Goal: Find contact information: Find contact information

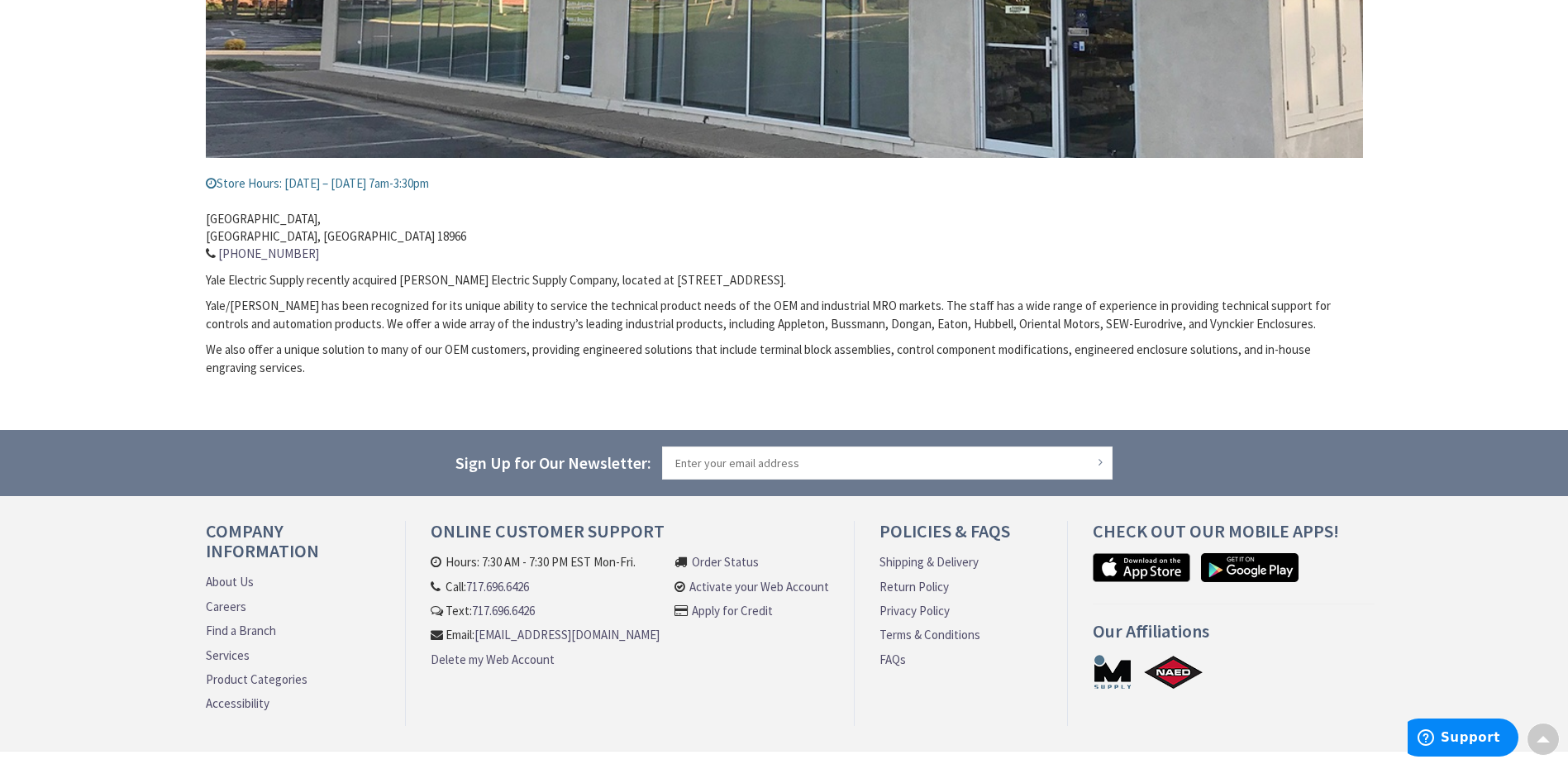
scroll to position [496, 0]
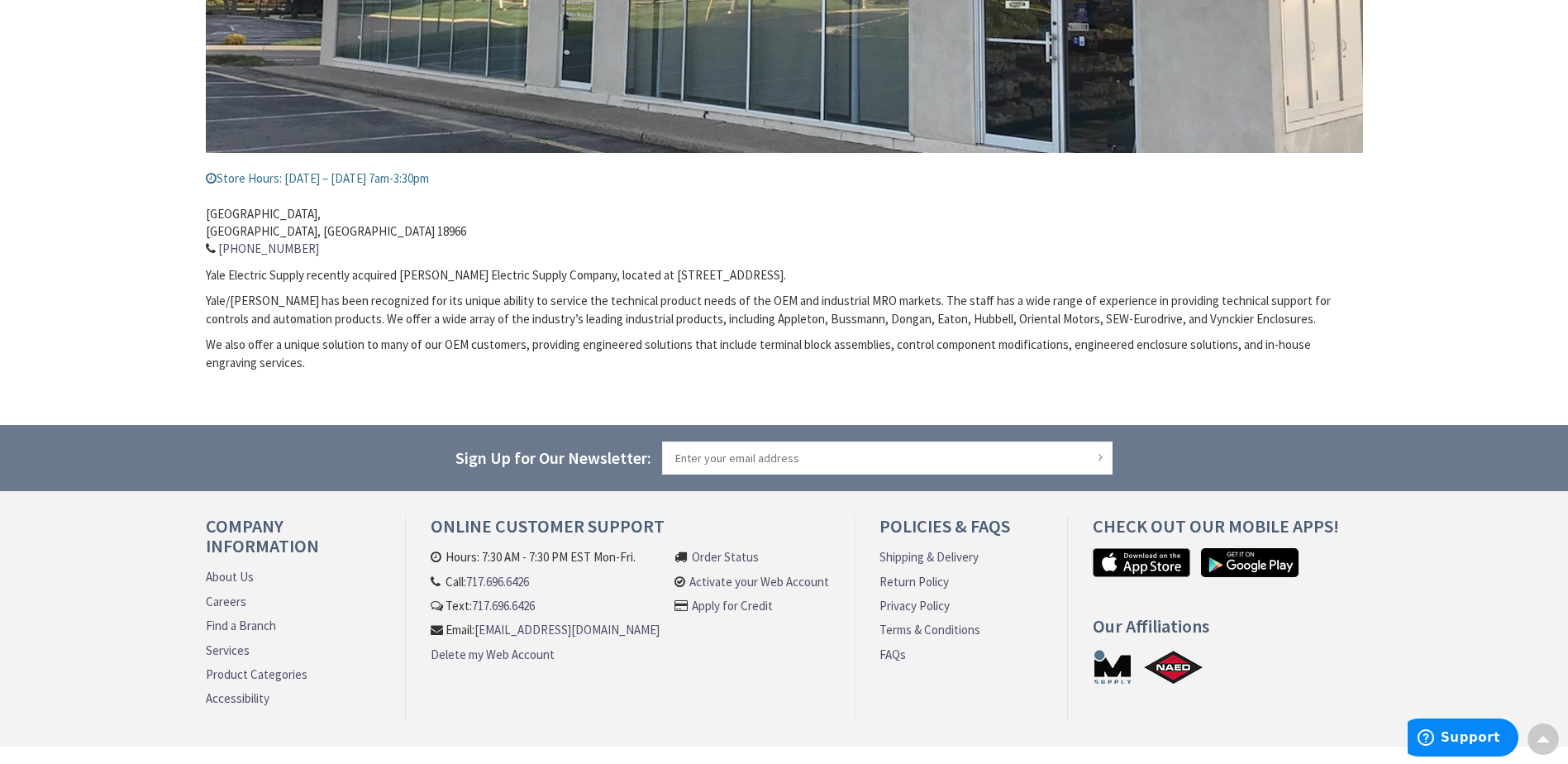
drag, startPoint x: 663, startPoint y: 650, endPoint x: 442, endPoint y: 658, distance: 221.1
click at [419, 658] on div "Online Customer Support Hours: 7:30 AM - 7:30 PM EST Mon-Fri. Call: 717.696.642…" at bounding box center [630, 619] width 449 height 205
drag, startPoint x: 420, startPoint y: 649, endPoint x: 646, endPoint y: 650, distance: 226.0
click at [646, 650] on div "Online Customer Support Hours: 7:30 AM - 7:30 PM EST Mon-Fri. Call: 717.696.642…" at bounding box center [630, 619] width 449 height 205
drag, startPoint x: 646, startPoint y: 650, endPoint x: 623, endPoint y: 647, distance: 23.2
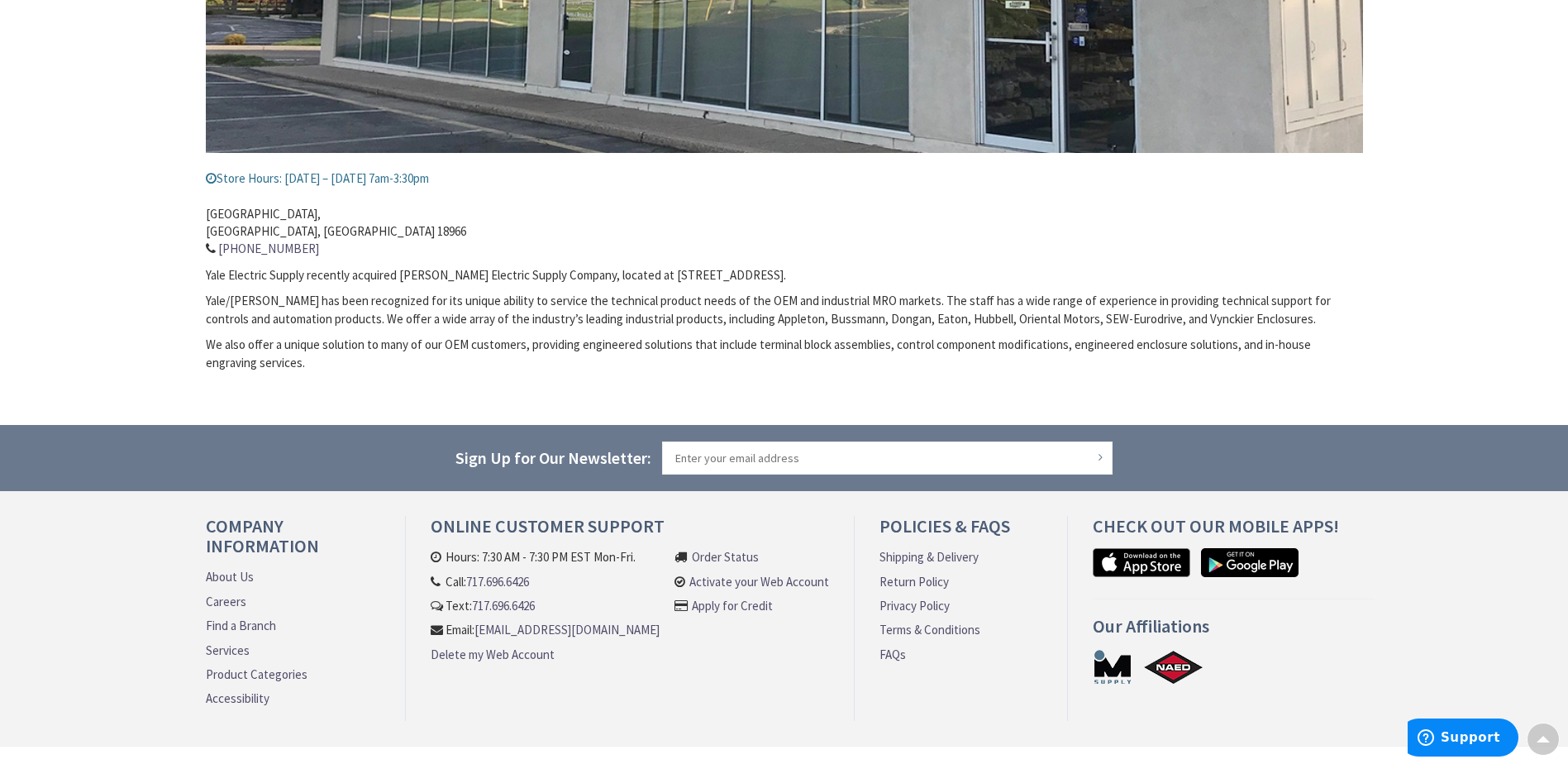
copy link "[EMAIL_ADDRESS][DOMAIN_NAME]"
click at [922, 558] on link "Shipping & Delivery" at bounding box center [929, 557] width 99 height 18
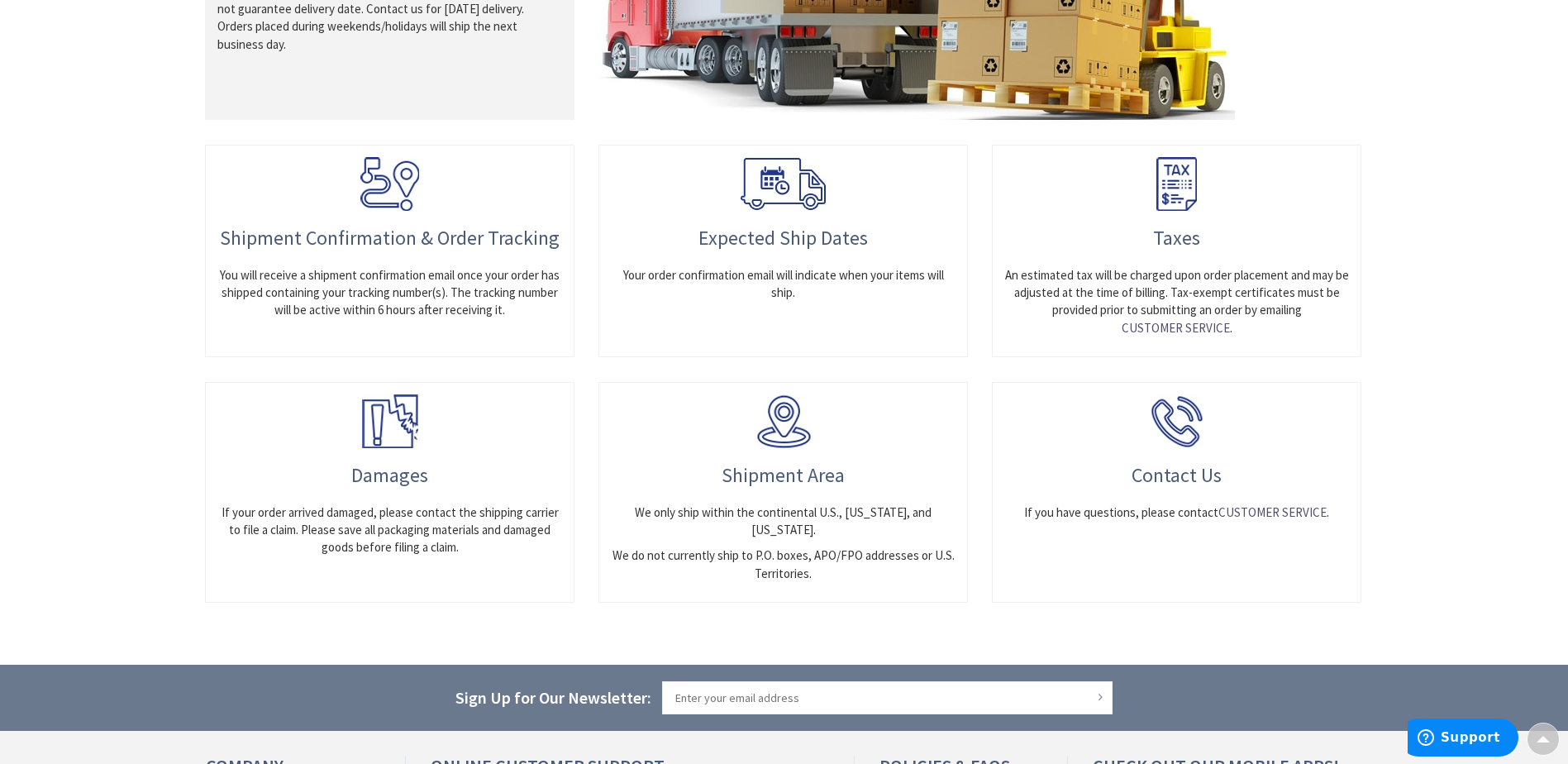
scroll to position [909, 0]
